Goal: Task Accomplishment & Management: Manage account settings

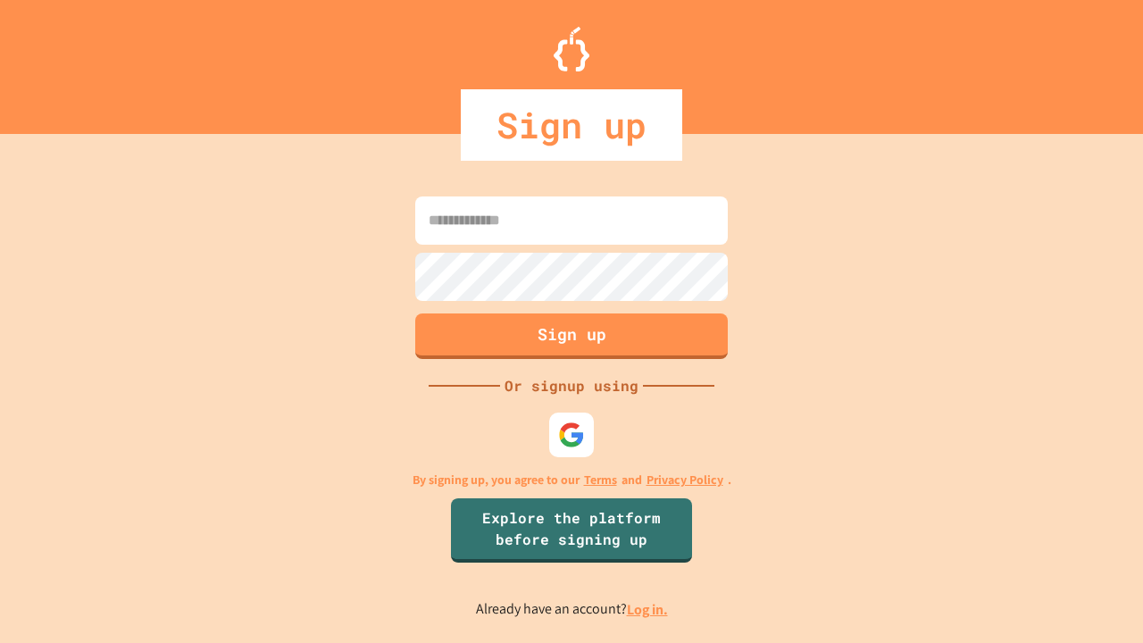
click at [648, 609] on link "Log in." at bounding box center [647, 609] width 41 height 19
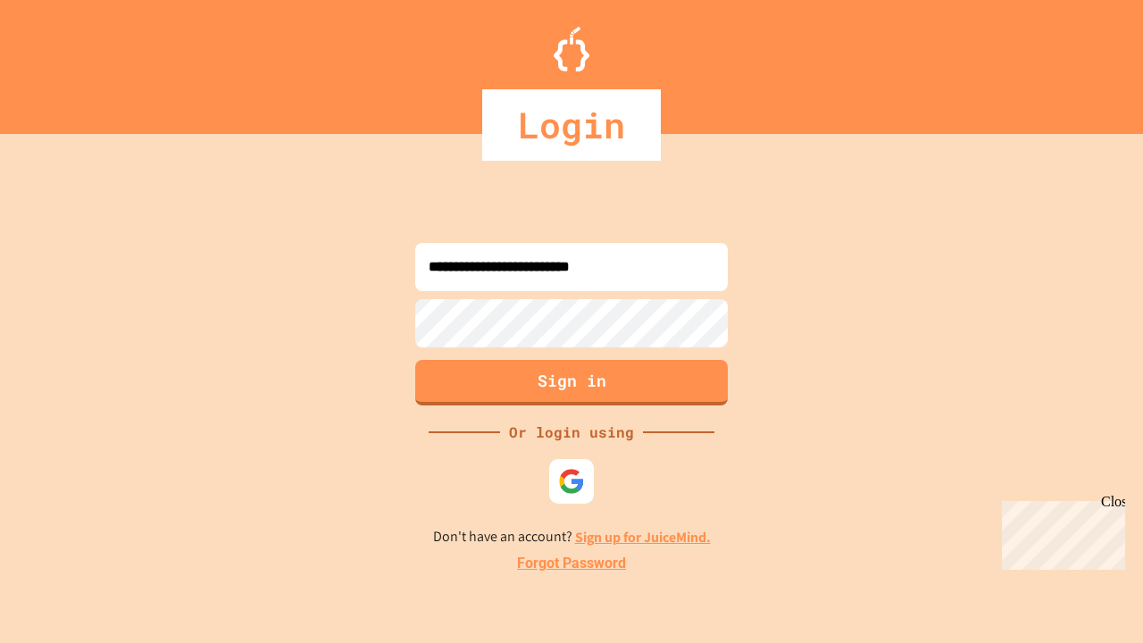
type input "**********"
